Goal: Navigation & Orientation: Find specific page/section

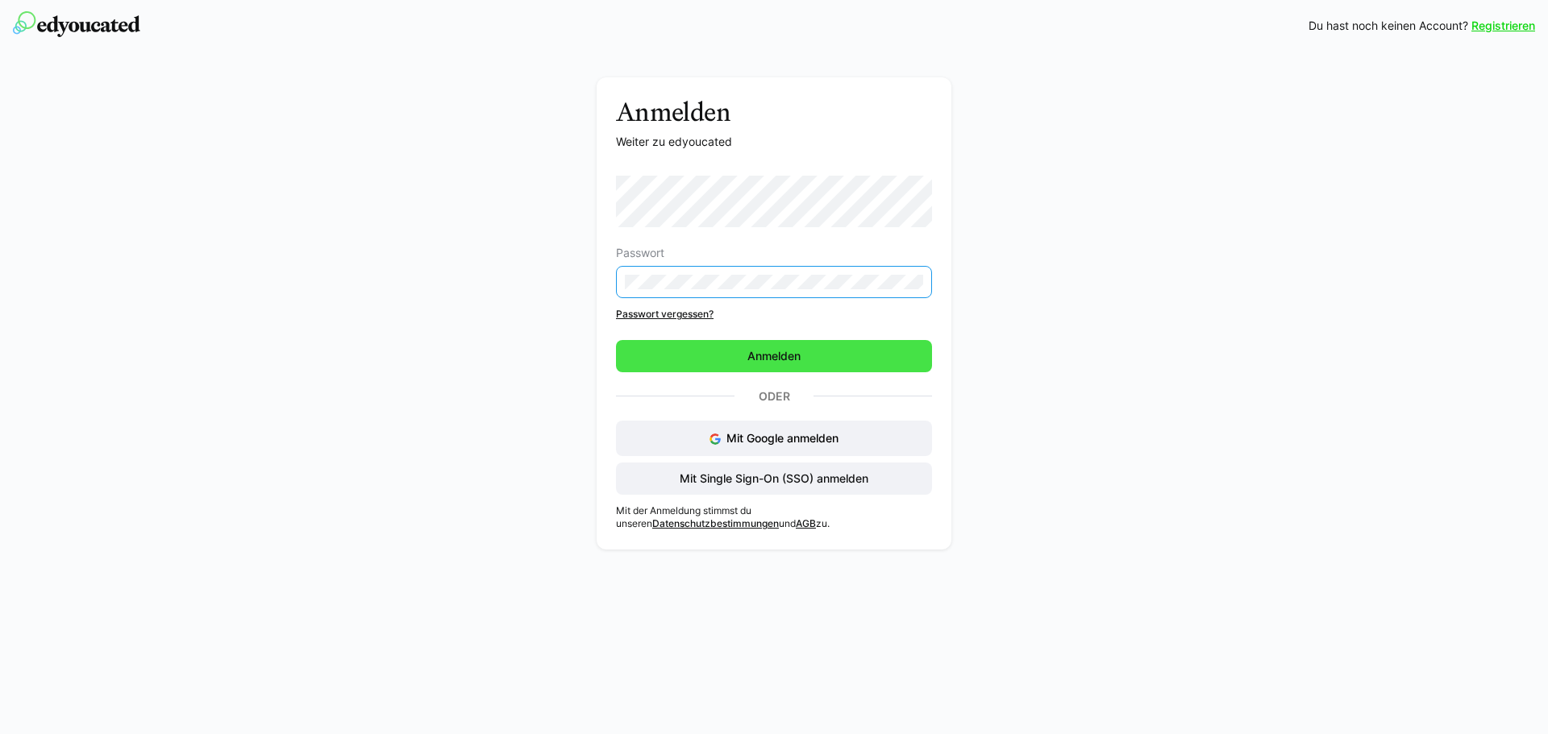
click at [783, 356] on span "Anmelden" at bounding box center [774, 356] width 58 height 16
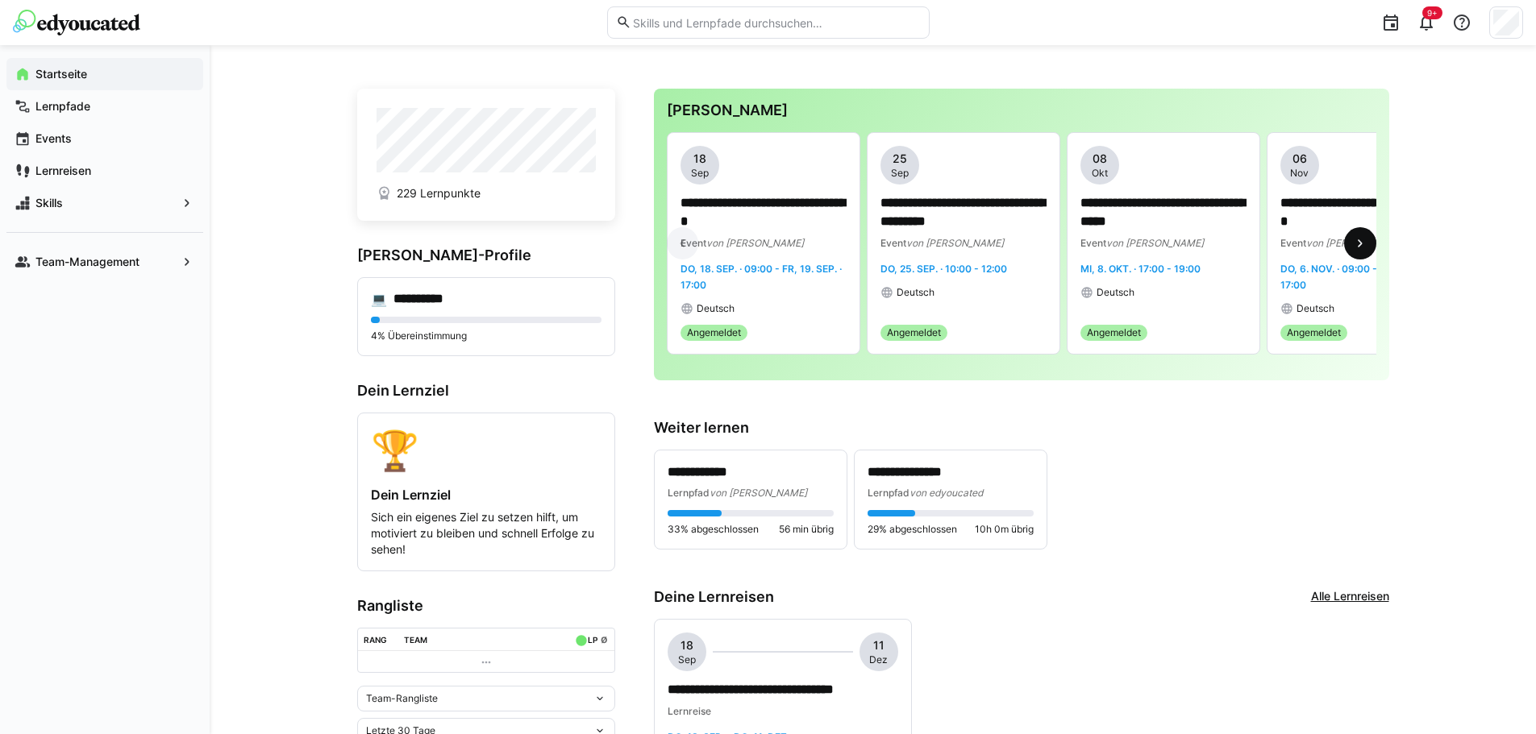
click at [1365, 248] on eds-icon at bounding box center [1360, 243] width 16 height 16
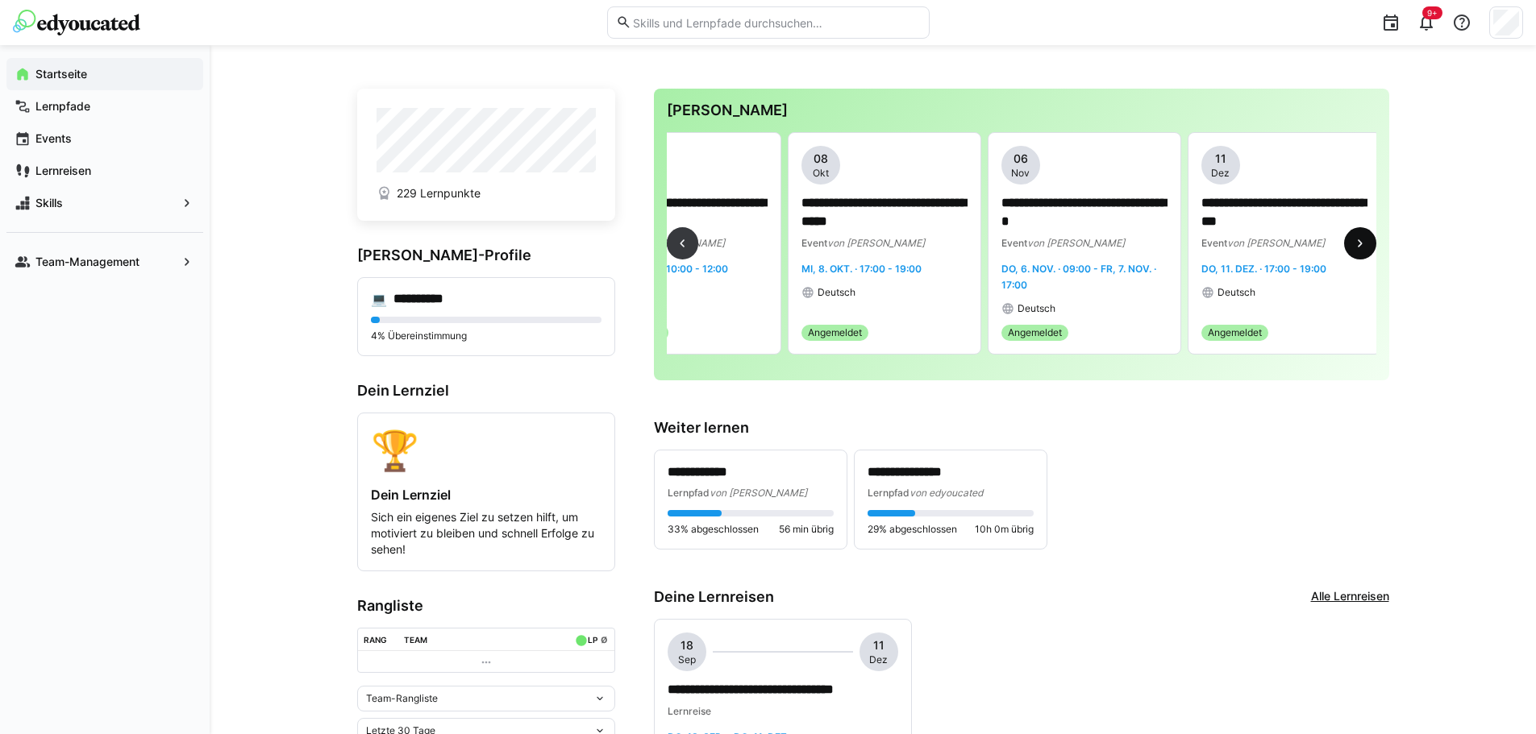
scroll to position [0, 284]
click at [682, 242] on eds-icon at bounding box center [682, 243] width 16 height 16
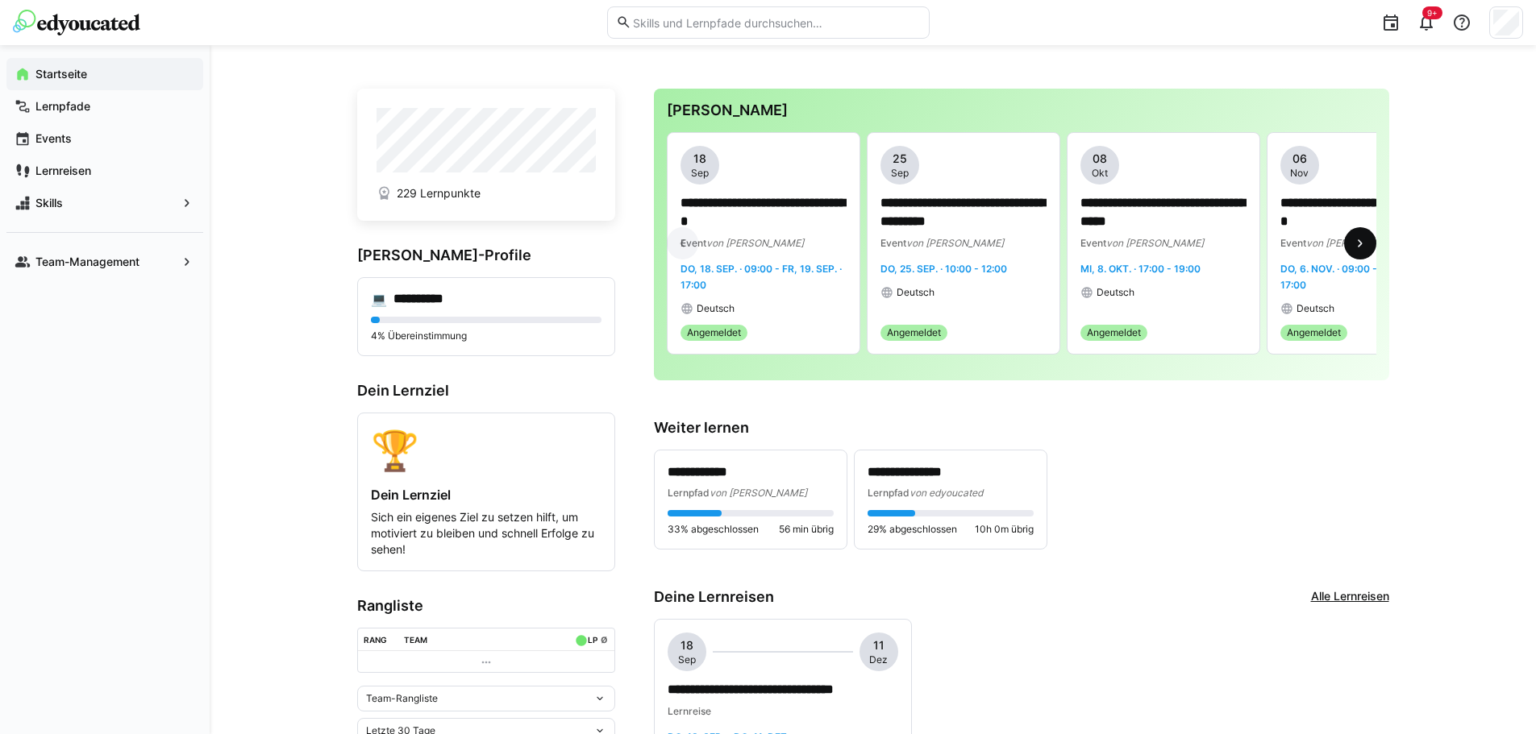
click at [1363, 251] on eds-icon at bounding box center [1360, 243] width 16 height 16
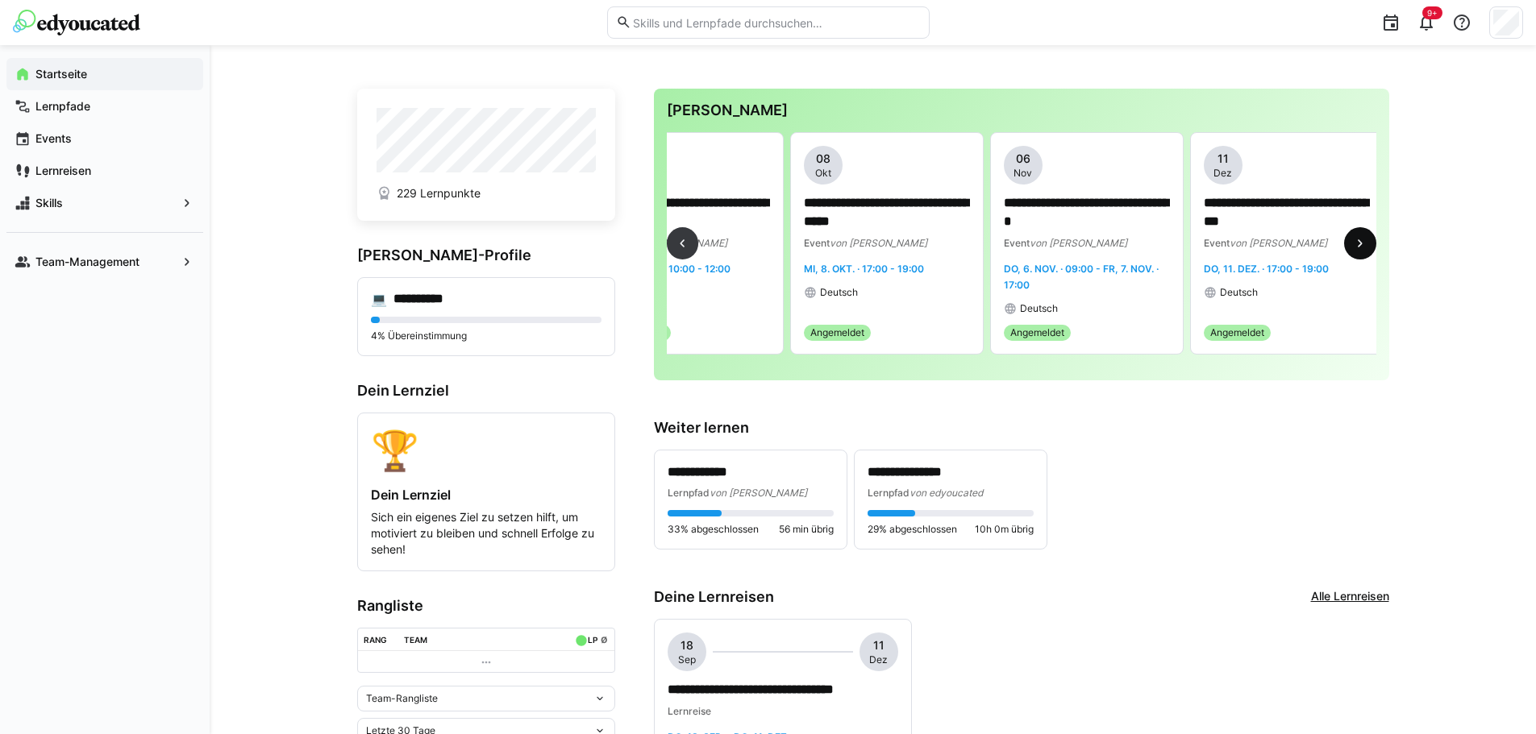
scroll to position [0, 284]
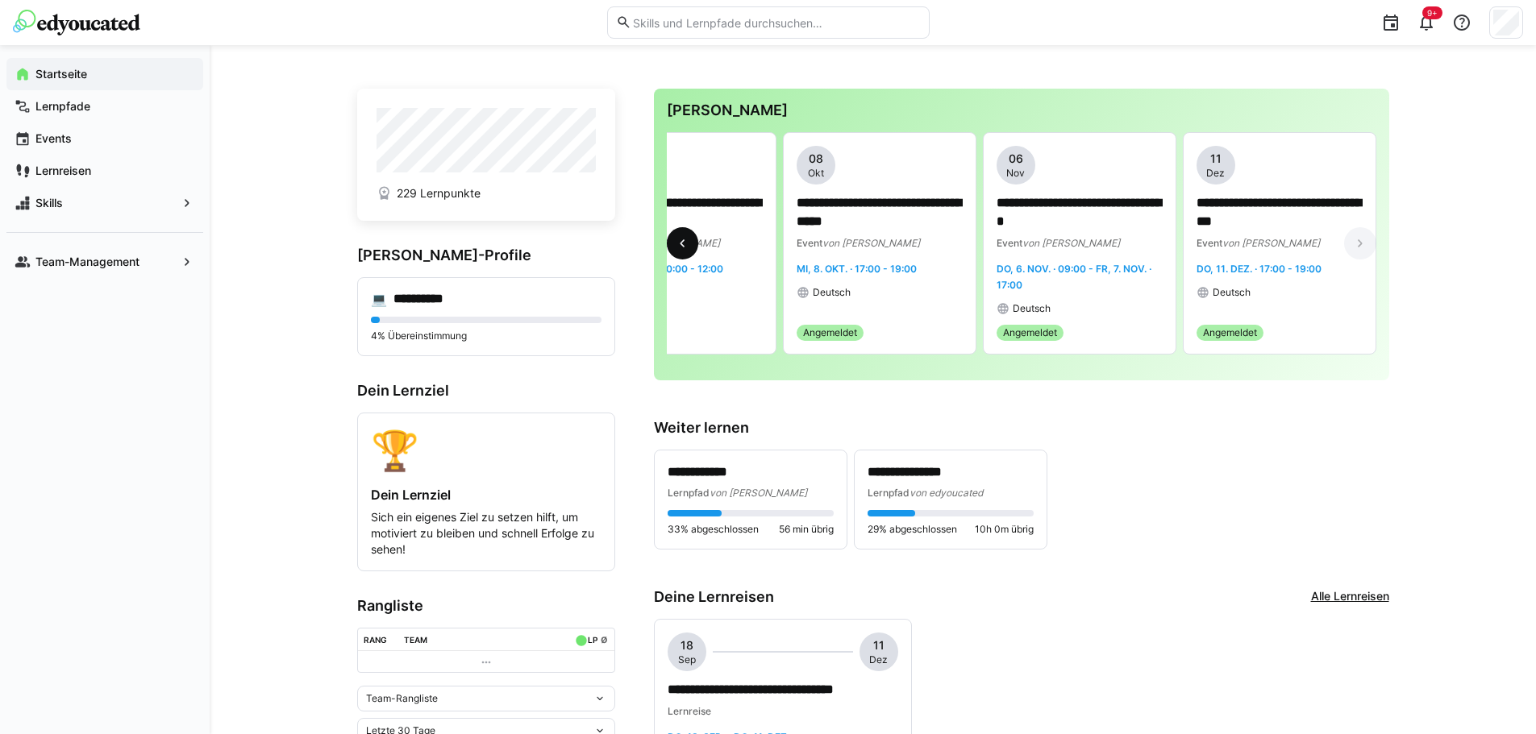
click at [677, 249] on eds-icon at bounding box center [682, 243] width 16 height 16
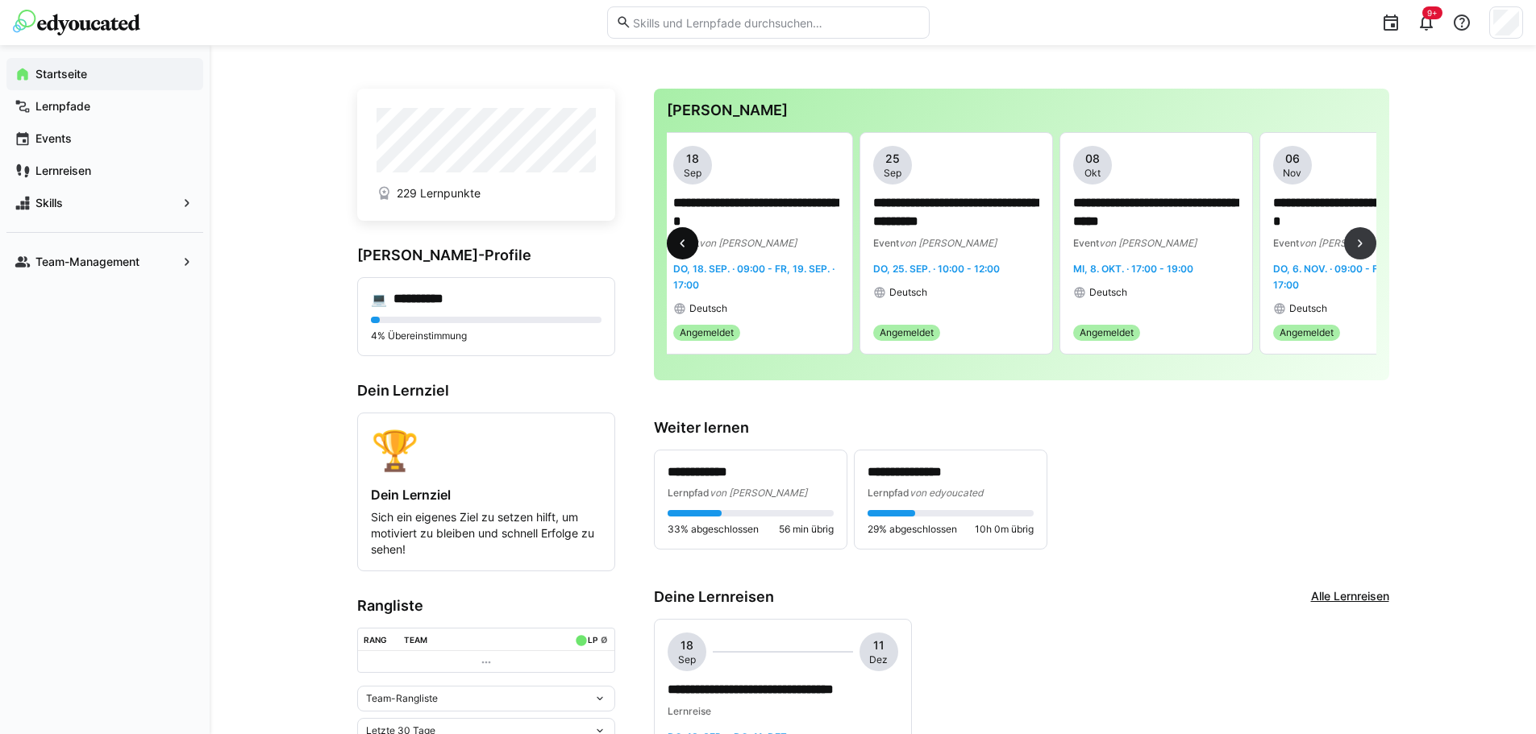
scroll to position [0, 0]
